Goal: Task Accomplishment & Management: Manage account settings

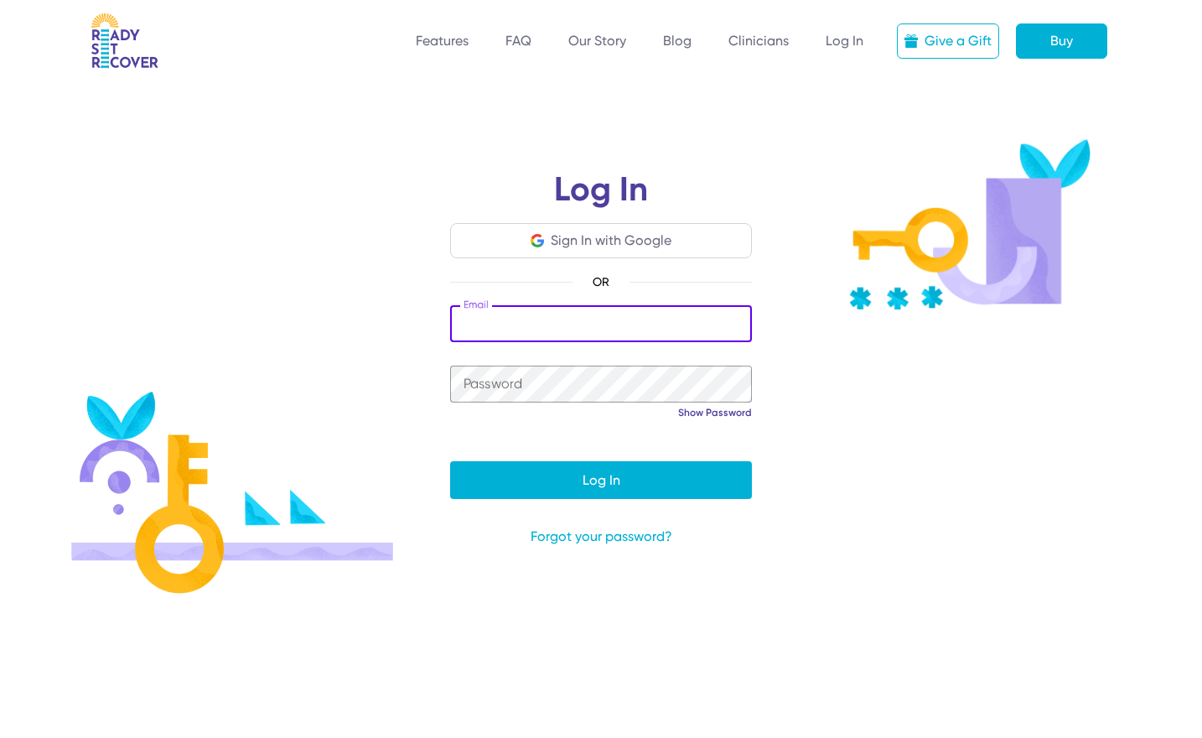
type input "**********"
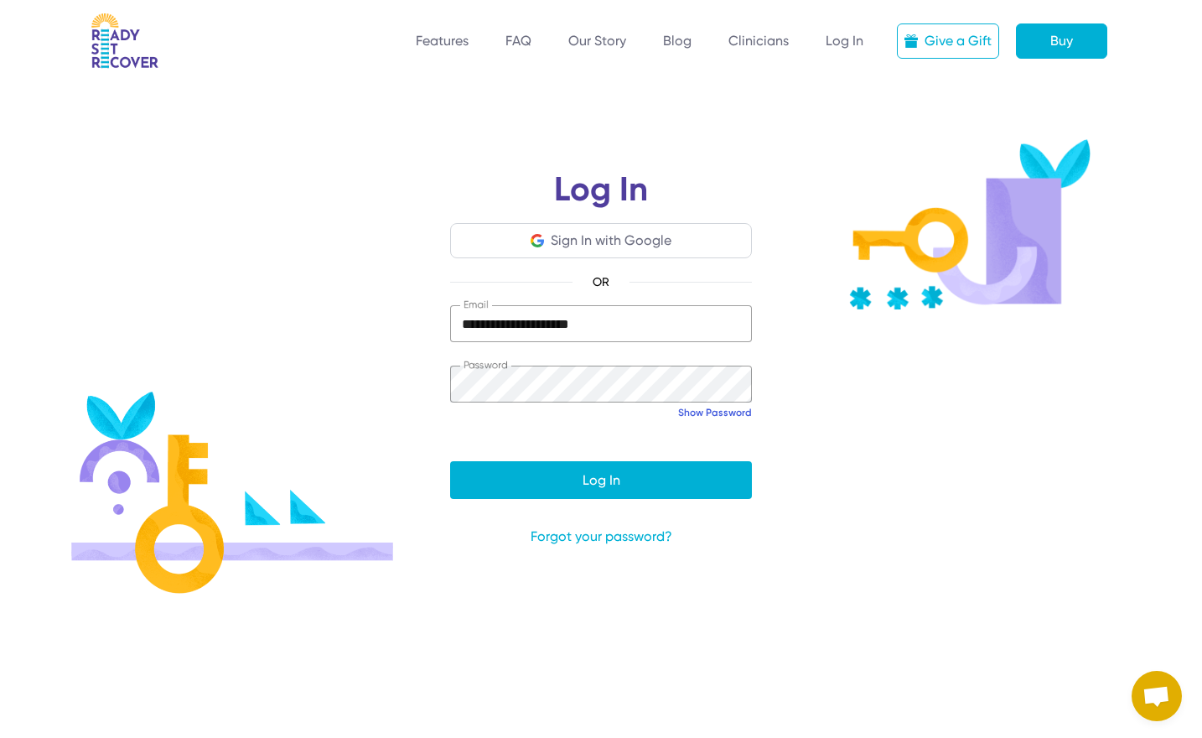
click at [734, 415] on link "Show Password" at bounding box center [715, 412] width 74 height 13
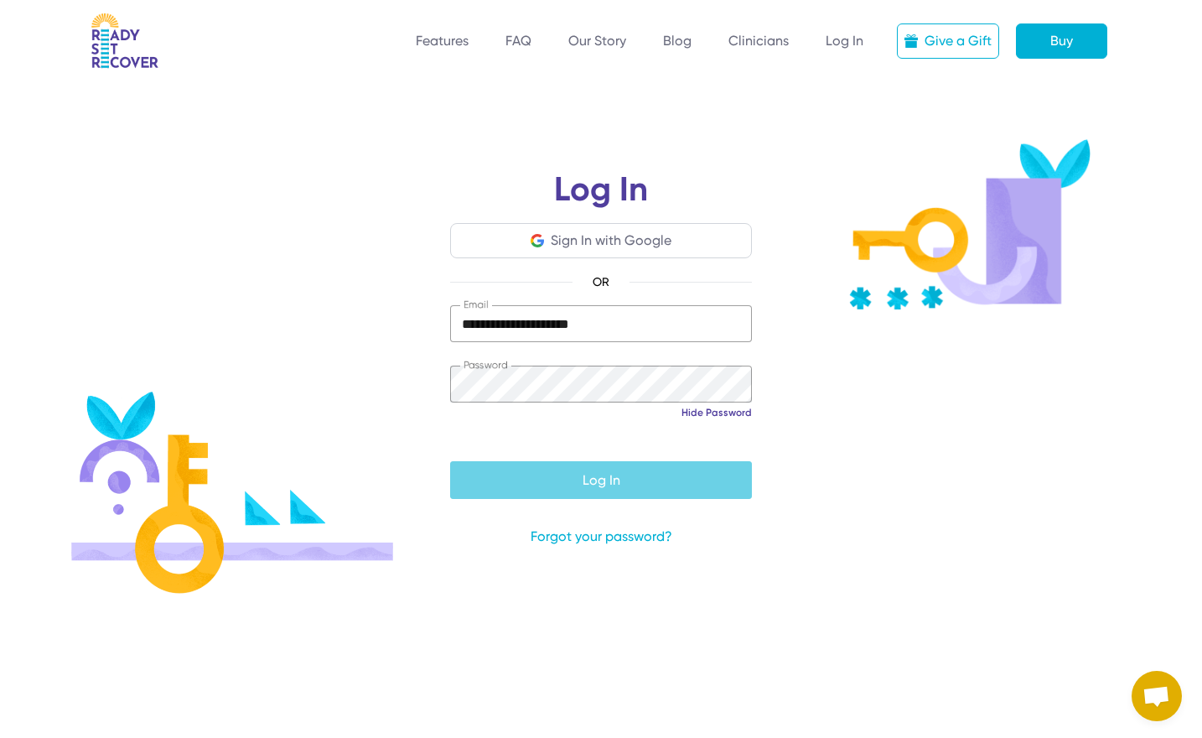
click at [679, 468] on span "submit" at bounding box center [601, 479] width 302 height 40
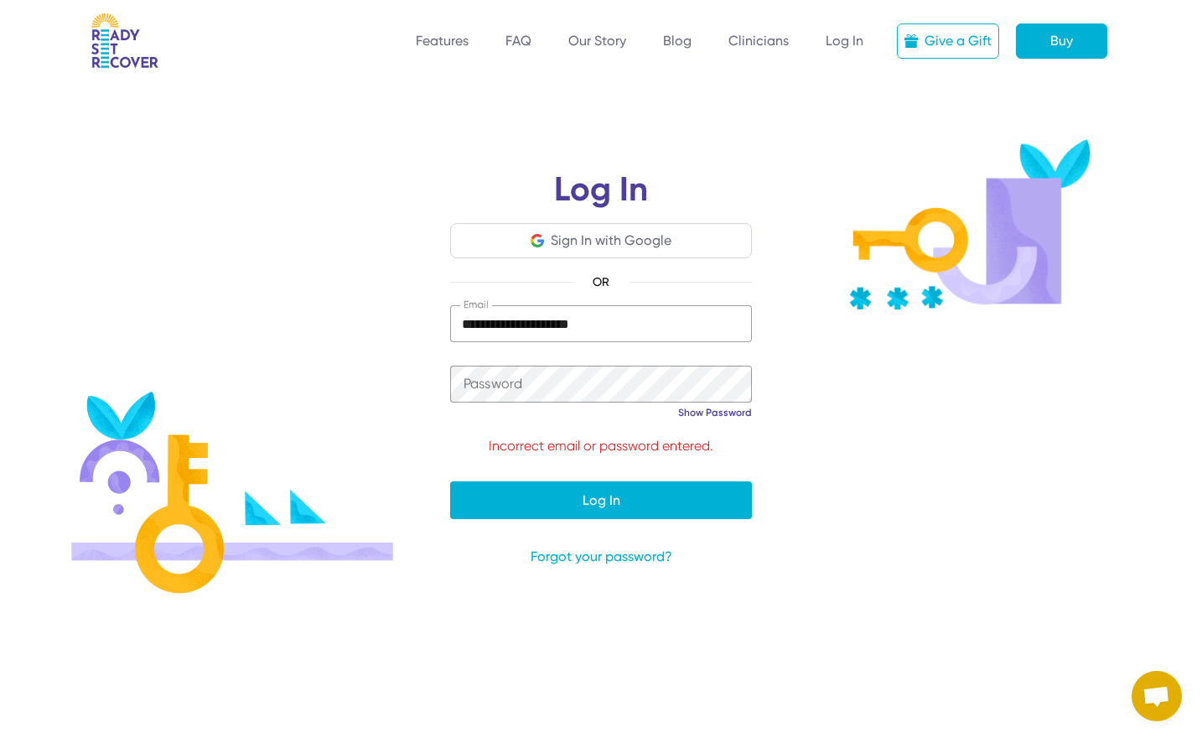
click at [602, 555] on link "Forgot your password?" at bounding box center [601, 557] width 302 height 20
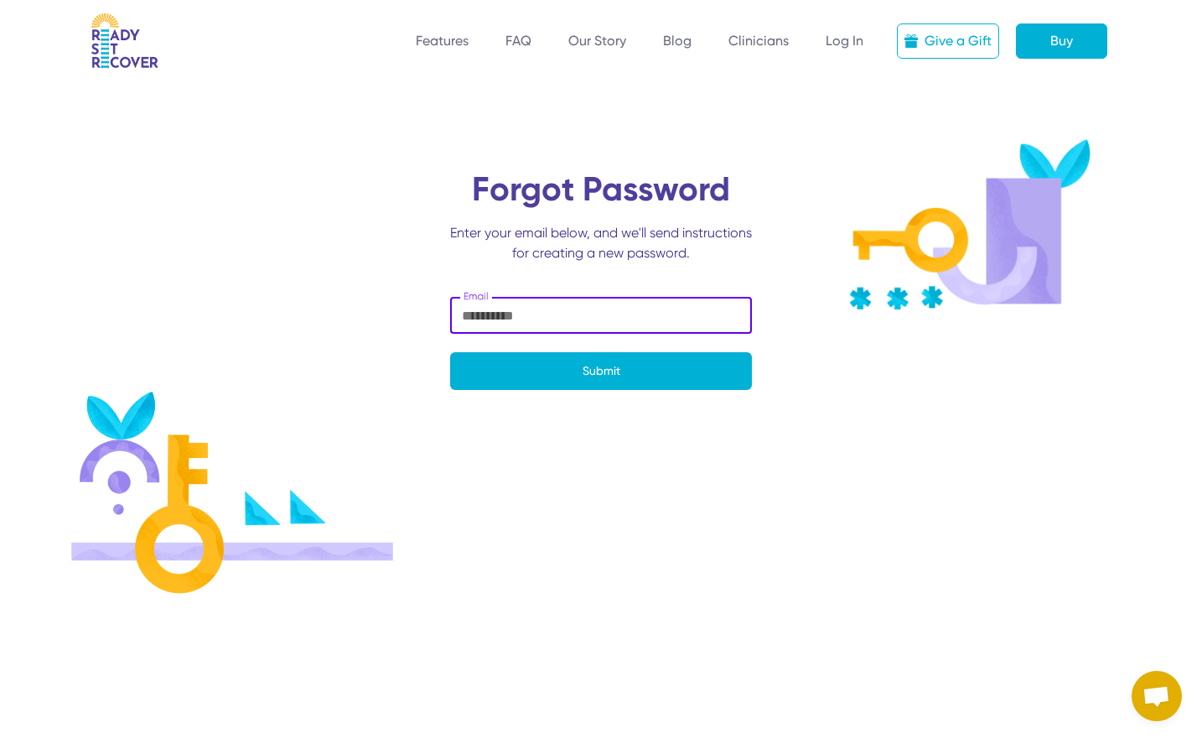
type input "**********"
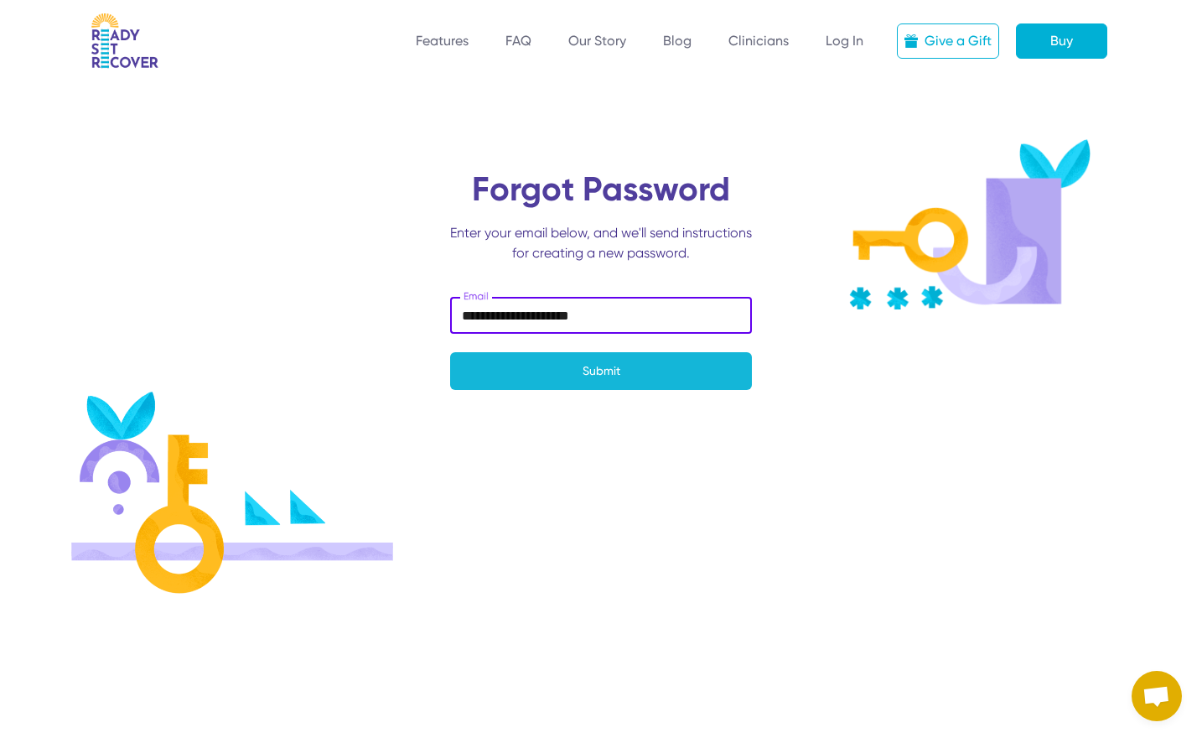
click at [640, 371] on span "submit" at bounding box center [601, 370] width 302 height 40
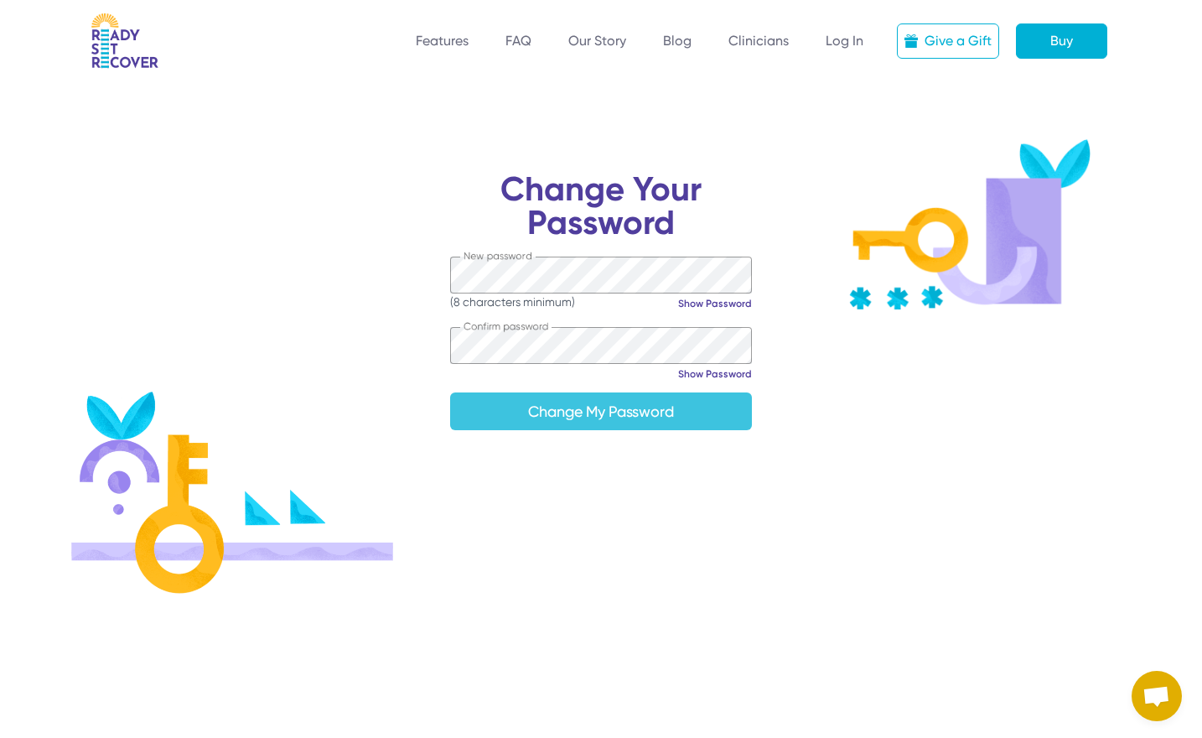
click at [634, 409] on span "submit" at bounding box center [601, 411] width 302 height 40
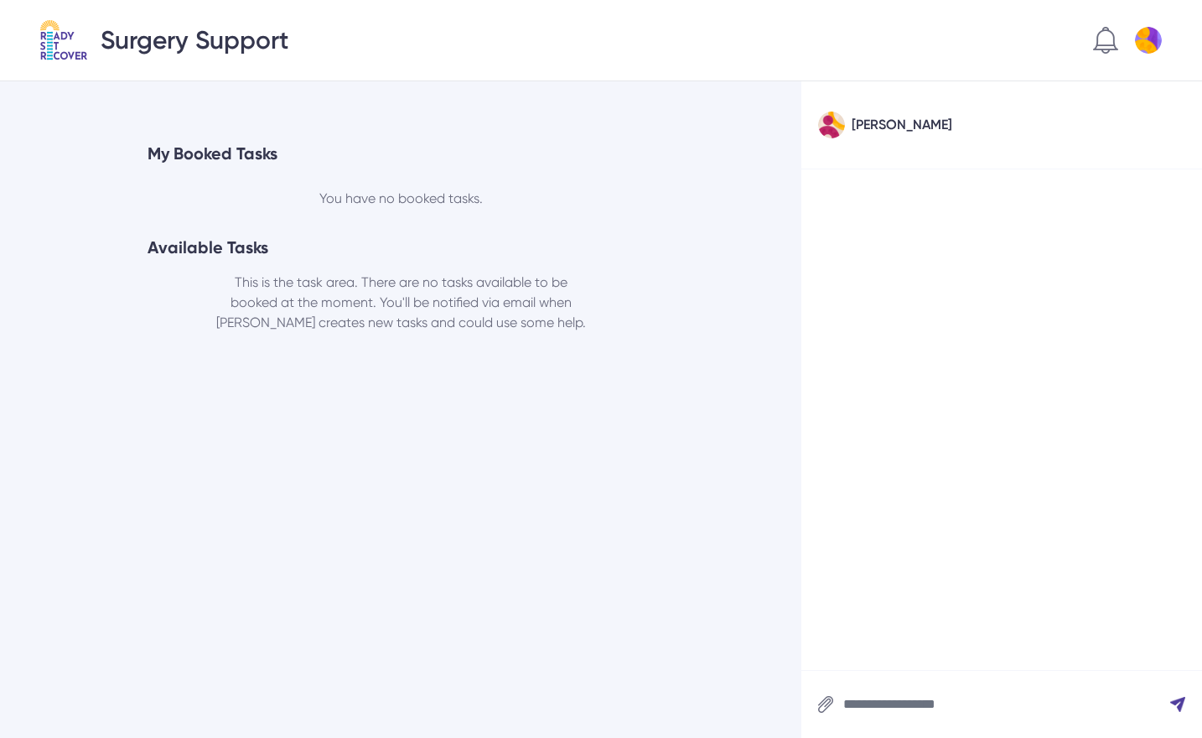
click at [688, 117] on div "My Booked Tasks You have no booked tasks. Available Tasks This is the task area…" at bounding box center [400, 409] width 801 height 656
click at [1029, 146] on div "[PERSON_NAME]" at bounding box center [1001, 125] width 401 height 88
click at [879, 129] on div "[PERSON_NAME]" at bounding box center [902, 125] width 101 height 20
click at [832, 131] on img at bounding box center [831, 124] width 27 height 27
click at [433, 188] on div "My Booked Tasks You have no booked tasks. Available Tasks This is the task area…" at bounding box center [401, 244] width 506 height 205
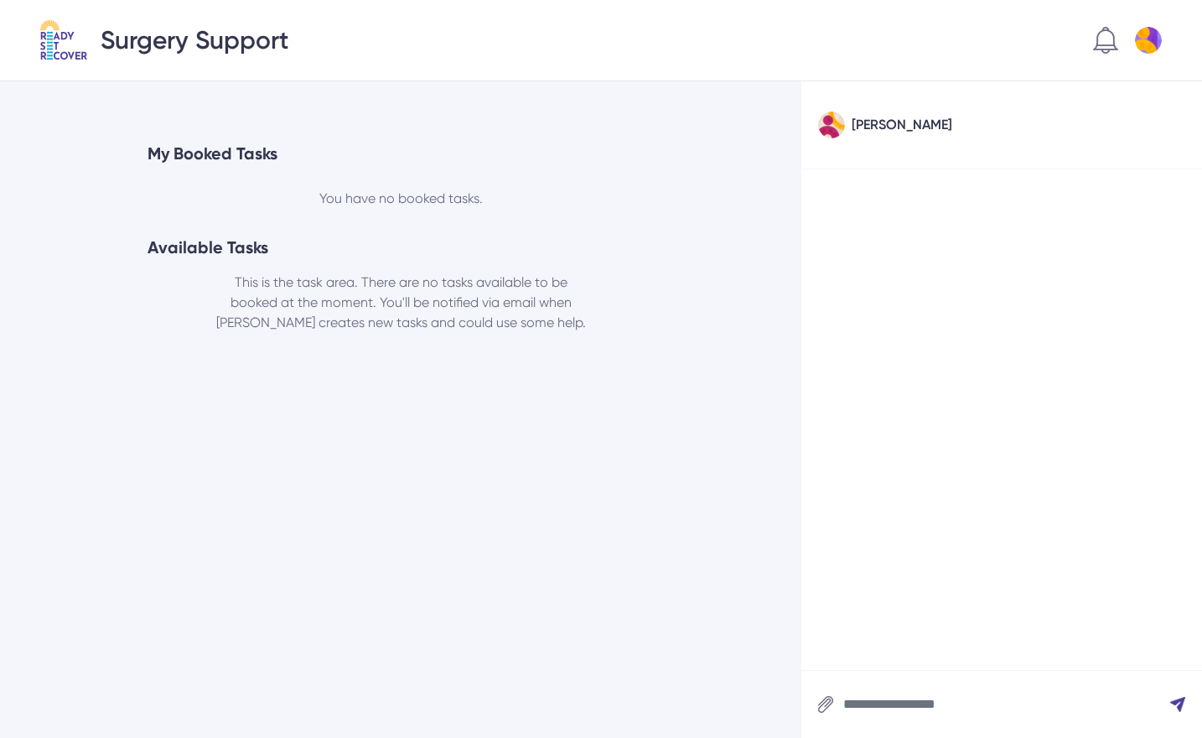
click at [1145, 41] on img at bounding box center [1148, 40] width 27 height 27
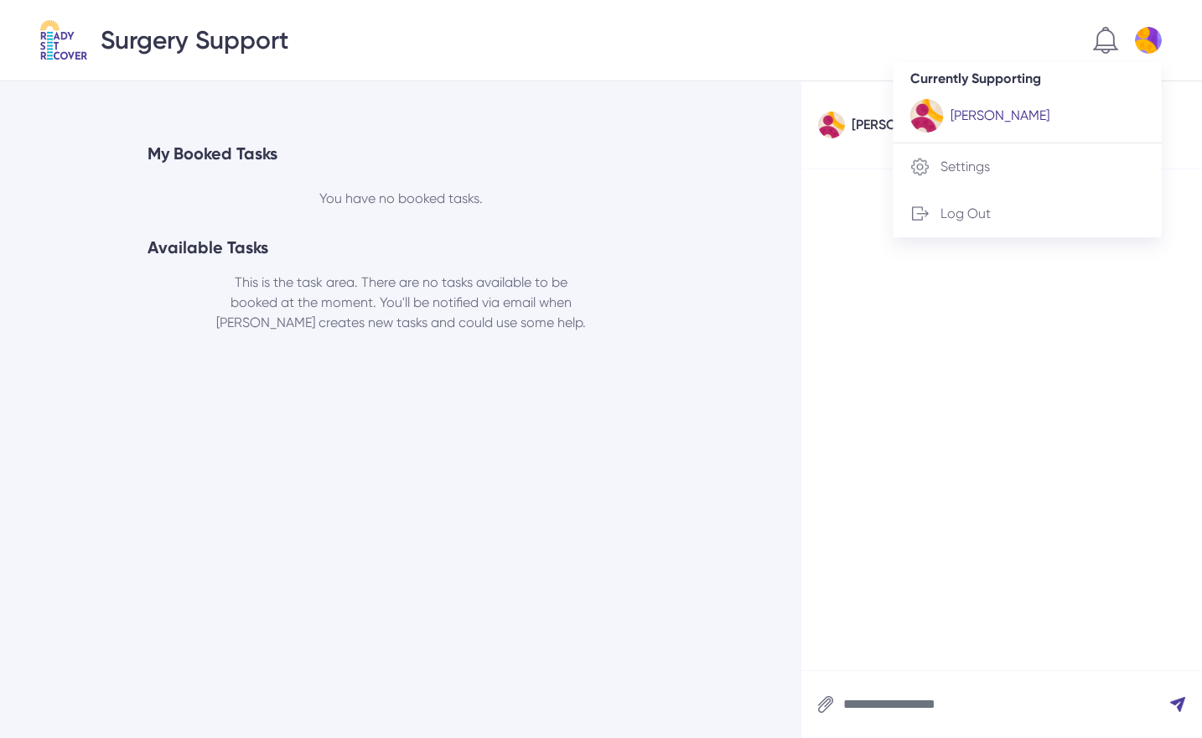
click at [980, 120] on div "[PERSON_NAME]" at bounding box center [1000, 116] width 99 height 20
click at [983, 85] on div "Currently Supporting" at bounding box center [1027, 79] width 235 height 20
click at [616, 226] on div "My Booked Tasks You have no booked tasks. Available Tasks This is the task area…" at bounding box center [401, 244] width 506 height 205
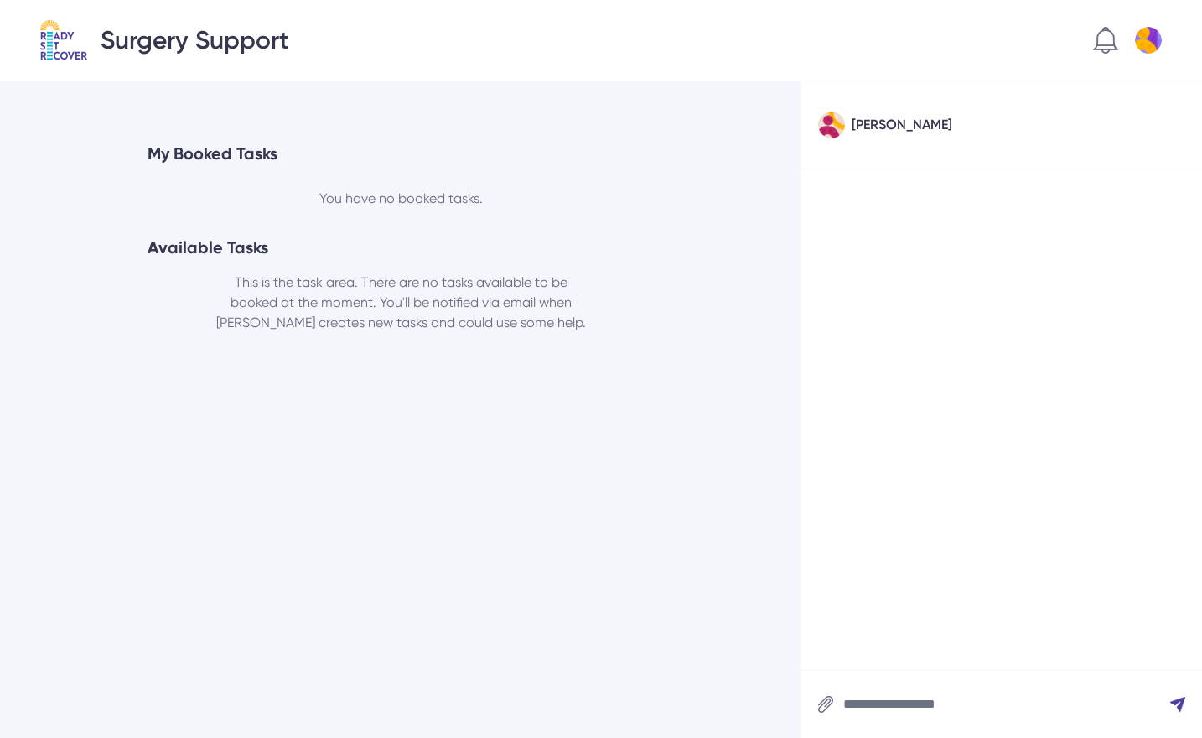
click at [52, 39] on img at bounding box center [63, 40] width 47 height 40
click at [902, 126] on div "[PERSON_NAME]" at bounding box center [1001, 125] width 401 height 88
click at [1101, 46] on img at bounding box center [1105, 40] width 25 height 27
